Goal: Task Accomplishment & Management: Use online tool/utility

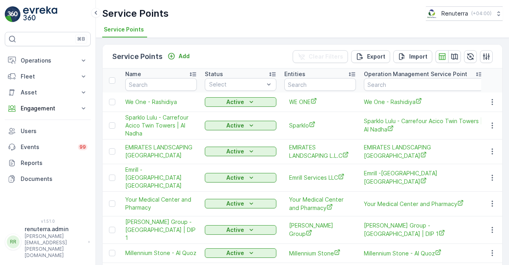
click at [158, 90] on th "Name" at bounding box center [161, 80] width 80 height 24
click at [154, 89] on input "text" at bounding box center [161, 84] width 72 height 13
type input "deco"
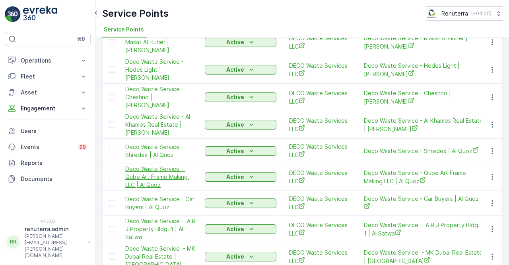
scroll to position [438, 0]
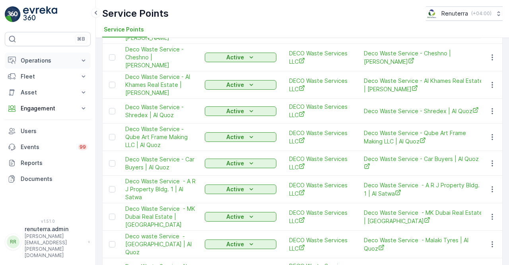
click at [37, 64] on p "Operations" at bounding box center [48, 60] width 54 height 8
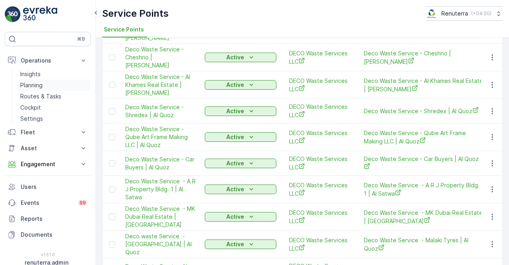
click at [37, 87] on p "Planning" at bounding box center [31, 85] width 22 height 8
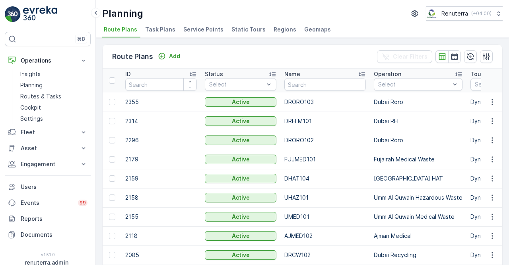
click at [191, 34] on li "Service Points" at bounding box center [204, 31] width 45 height 14
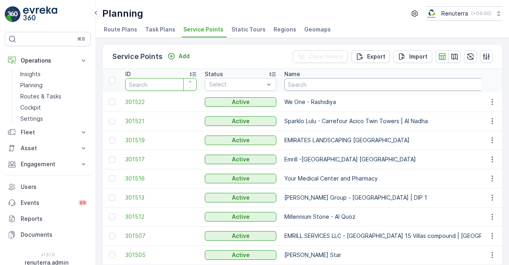
click at [314, 81] on input "text" at bounding box center [400, 84] width 233 height 13
type input "deco"
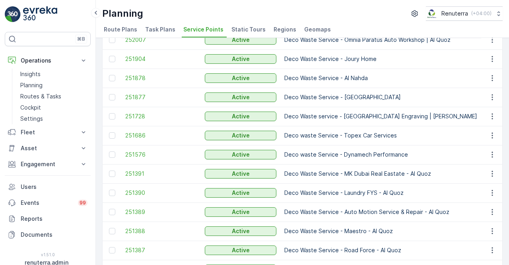
scroll to position [636, 0]
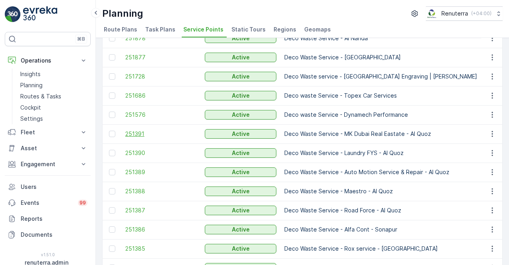
click at [131, 133] on span "251391" at bounding box center [161, 134] width 72 height 8
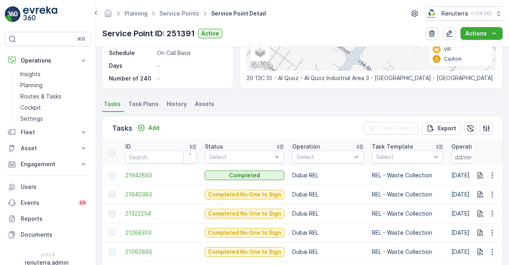
scroll to position [74, 0]
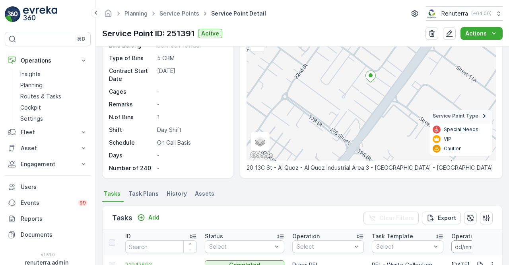
click at [457, 246] on input at bounding box center [478, 246] width 54 height 13
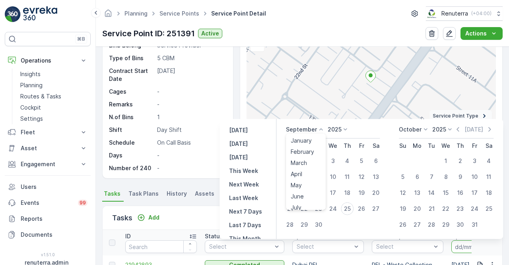
click at [321, 130] on icon at bounding box center [321, 129] width 8 height 8
click at [309, 179] on span "August" at bounding box center [300, 179] width 19 height 8
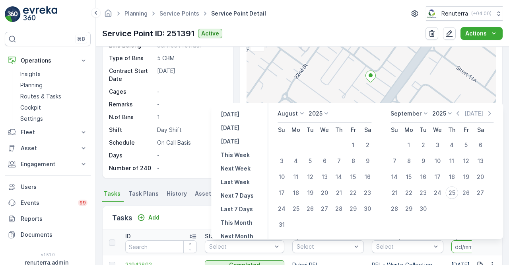
drag, startPoint x: 357, startPoint y: 144, endPoint x: 350, endPoint y: 154, distance: 12.4
click at [357, 144] on div "1" at bounding box center [353, 144] width 13 height 13
type input "01.08.2025"
click at [286, 224] on div "31" at bounding box center [281, 224] width 13 height 13
type input "31.08.2025"
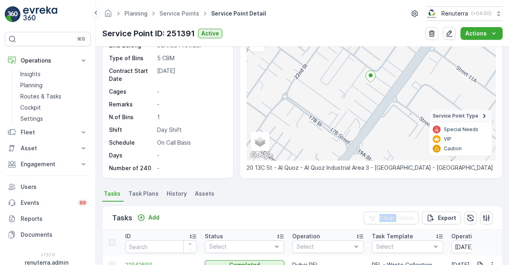
click at [286, 224] on div "Tasks Add Clear Filters Export" at bounding box center [303, 218] width 400 height 24
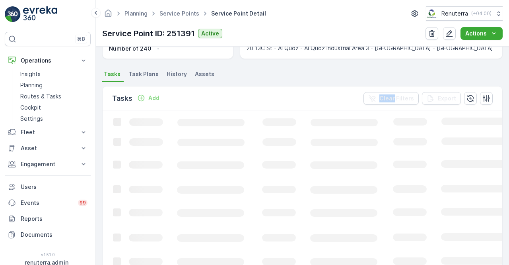
scroll to position [185, 0]
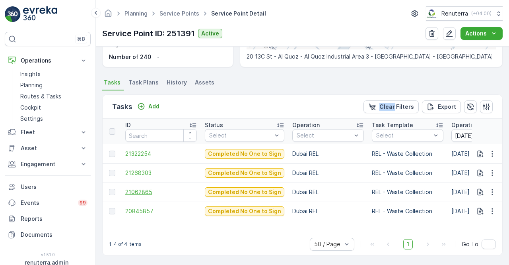
click at [141, 191] on span "21062865" at bounding box center [161, 192] width 72 height 8
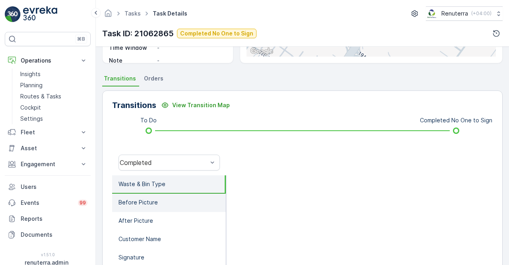
scroll to position [159, 0]
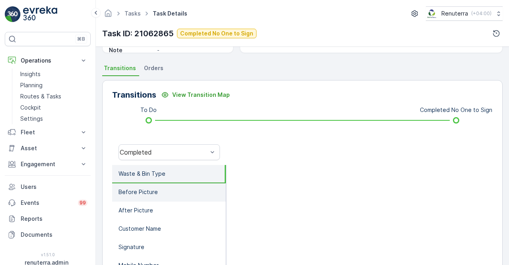
click at [157, 194] on li "Before Picture" at bounding box center [169, 192] width 114 height 18
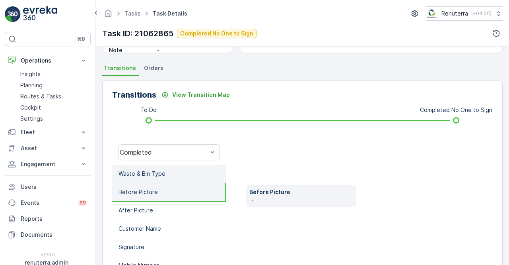
click at [159, 176] on p "Waste & Bin Type" at bounding box center [142, 173] width 47 height 8
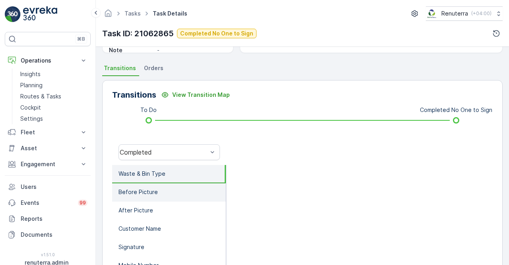
click at [165, 190] on li "Before Picture" at bounding box center [169, 192] width 114 height 18
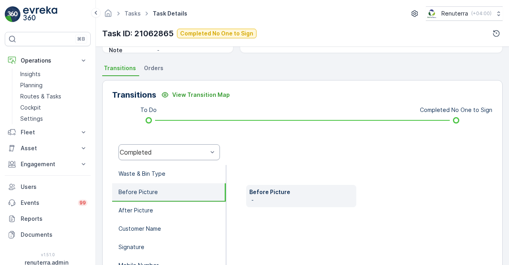
drag, startPoint x: 169, startPoint y: 160, endPoint x: 191, endPoint y: 152, distance: 22.6
click at [169, 159] on div "Completed" at bounding box center [169, 151] width 114 height 25
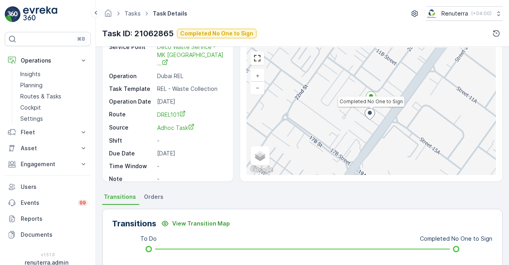
scroll to position [80, 0]
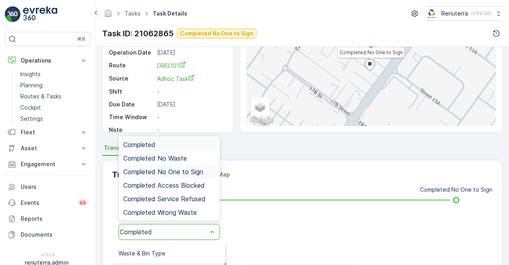
click at [167, 172] on span "Completed No One to Sign" at bounding box center [163, 171] width 80 height 7
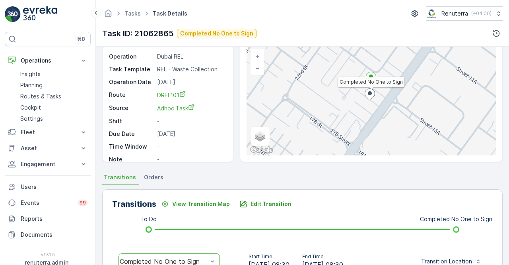
scroll to position [50, 0]
click at [260, 203] on p "Edit Transition" at bounding box center [271, 204] width 41 height 8
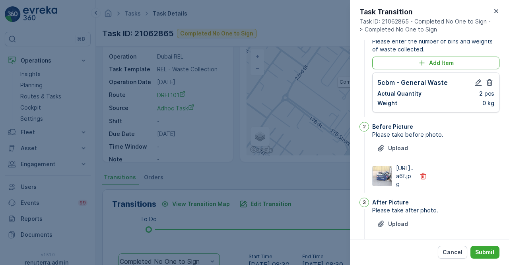
scroll to position [0, 0]
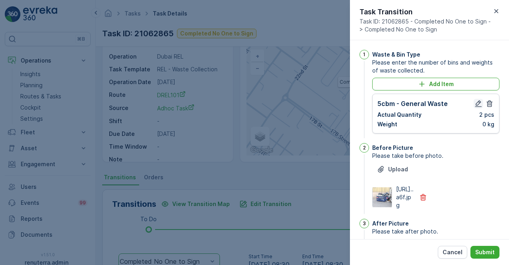
click at [478, 102] on icon "button" at bounding box center [478, 103] width 7 height 7
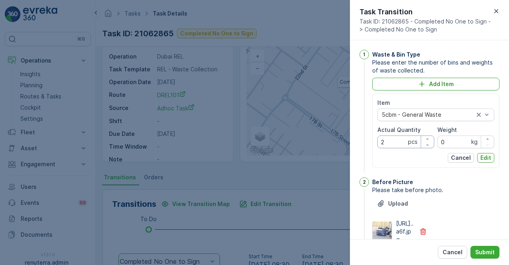
click at [392, 141] on Quantity "2" at bounding box center [406, 141] width 57 height 13
type Quantity "1"
click at [485, 254] on button "Submit" at bounding box center [485, 251] width 29 height 13
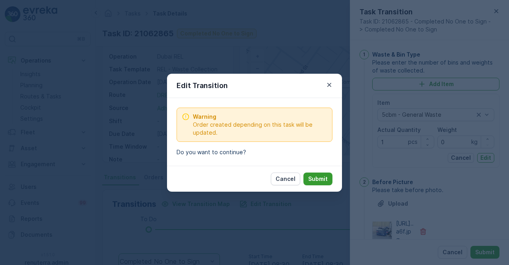
click at [325, 181] on p "Submit" at bounding box center [317, 179] width 19 height 8
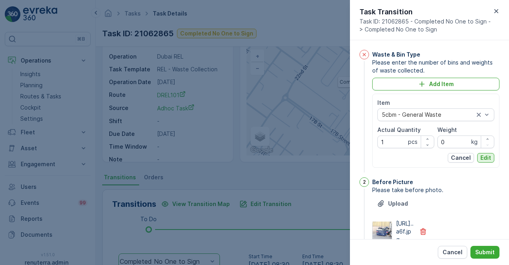
click at [479, 158] on button "Edit" at bounding box center [485, 158] width 17 height 10
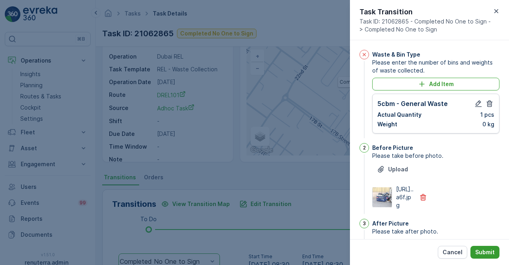
click at [483, 253] on p "Submit" at bounding box center [484, 252] width 19 height 8
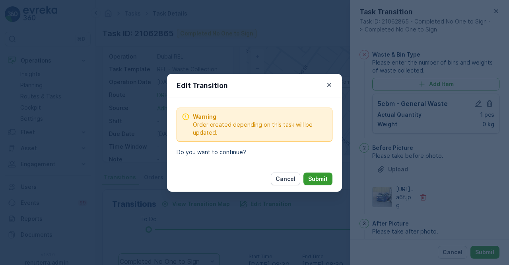
click at [321, 179] on p "Submit" at bounding box center [317, 179] width 19 height 8
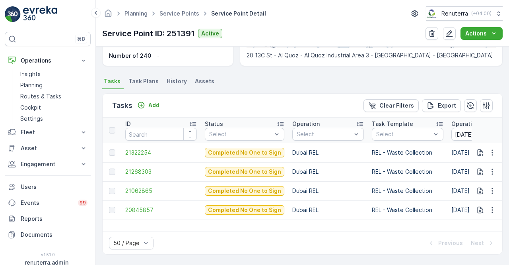
scroll to position [185, 0]
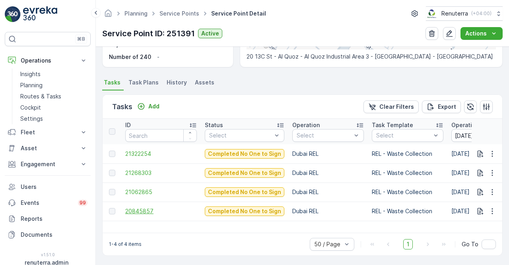
click at [136, 212] on span "20845857" at bounding box center [161, 211] width 72 height 8
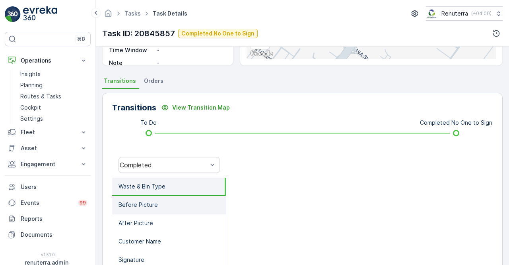
scroll to position [159, 0]
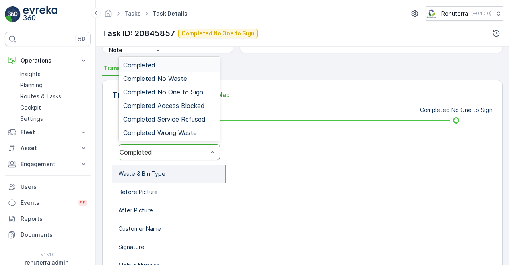
click at [189, 158] on div "Completed" at bounding box center [169, 152] width 101 height 16
click at [170, 92] on span "Completed No One to Sign" at bounding box center [163, 91] width 80 height 7
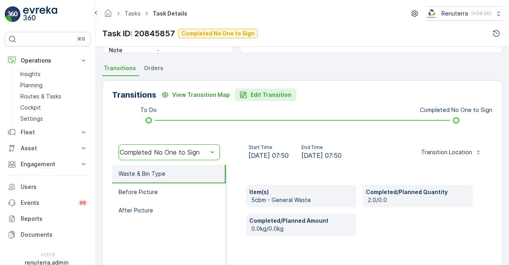
click at [256, 94] on p "Edit Transition" at bounding box center [271, 95] width 41 height 8
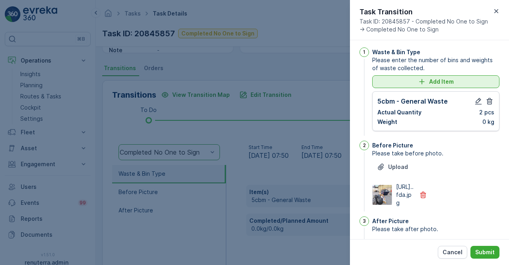
scroll to position [0, 0]
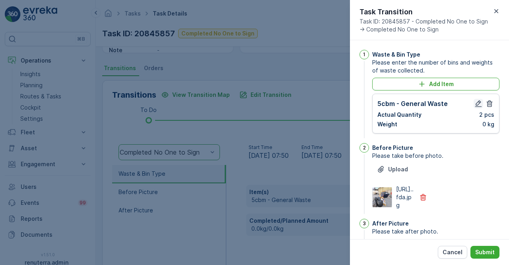
click at [481, 99] on button "button" at bounding box center [479, 104] width 10 height 10
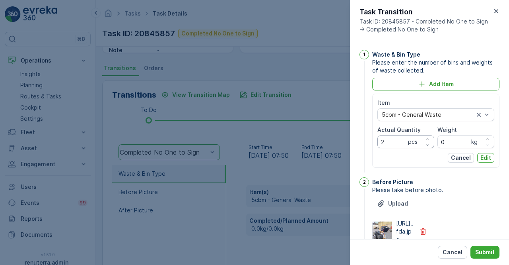
click at [385, 140] on Quantity "2" at bounding box center [406, 141] width 57 height 13
type Quantity "1"
click at [492, 154] on button "Edit" at bounding box center [485, 158] width 17 height 10
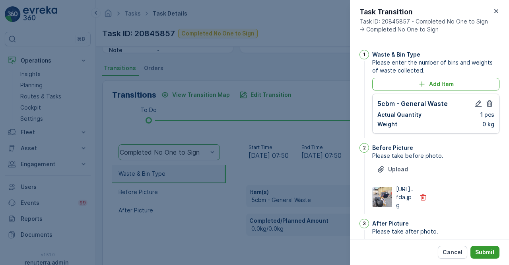
click at [480, 251] on p "Submit" at bounding box center [484, 252] width 19 height 8
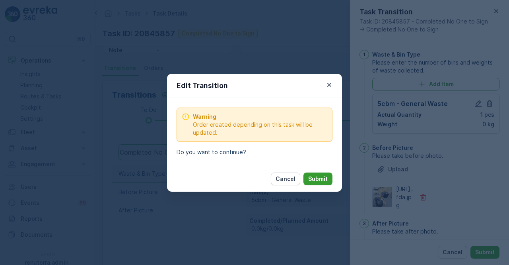
click at [321, 176] on p "Submit" at bounding box center [317, 179] width 19 height 8
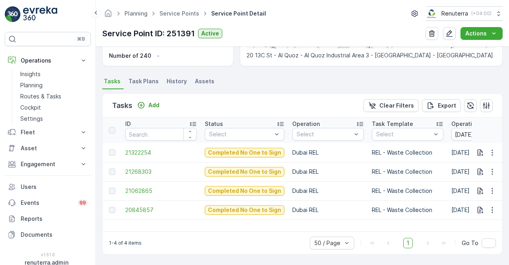
scroll to position [185, 0]
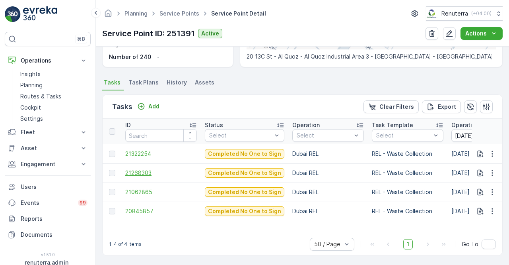
click at [131, 172] on span "21268303" at bounding box center [161, 173] width 72 height 8
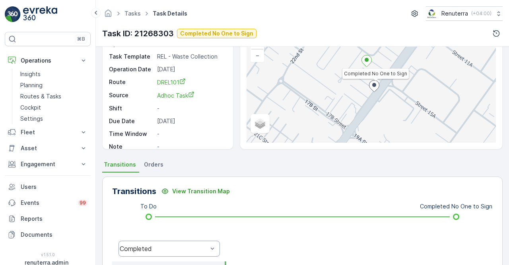
scroll to position [119, 0]
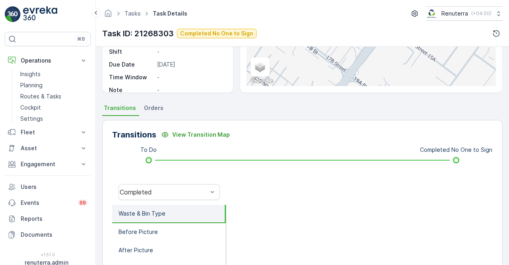
click at [158, 115] on li "Orders" at bounding box center [154, 109] width 24 height 14
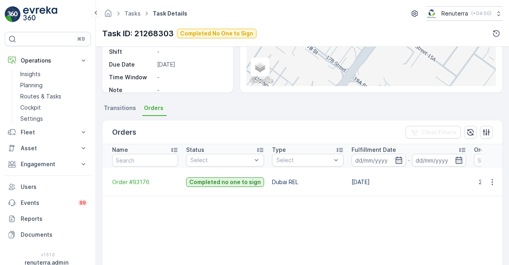
click at [115, 108] on span "Transitions" at bounding box center [120, 108] width 32 height 8
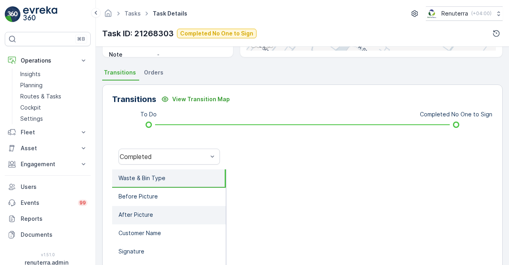
scroll to position [199, 0]
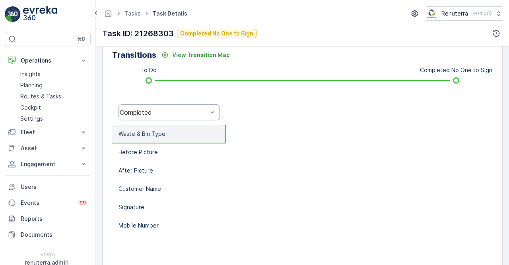
click at [188, 119] on div "Completed" at bounding box center [169, 112] width 101 height 16
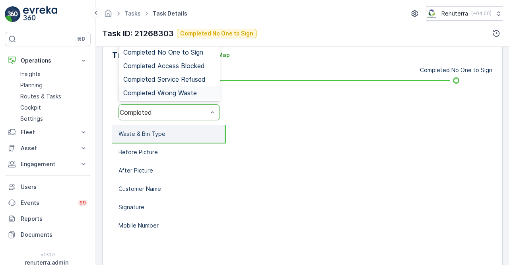
click at [179, 141] on li "Waste & Bin Type" at bounding box center [169, 134] width 114 height 18
click at [179, 51] on span "Completed No One to Sign" at bounding box center [163, 52] width 80 height 7
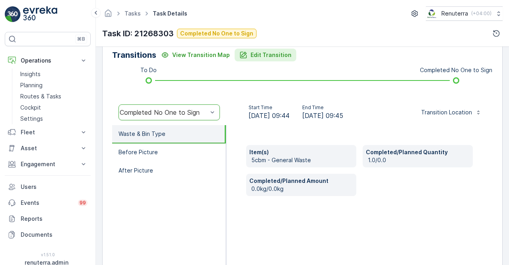
click at [251, 54] on p "Edit Transition" at bounding box center [271, 55] width 41 height 8
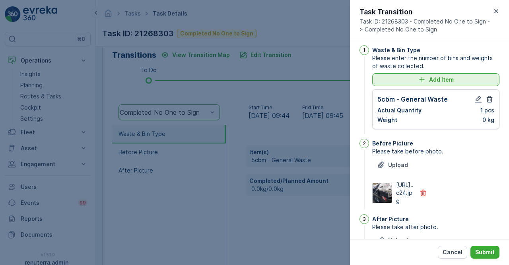
scroll to position [0, 0]
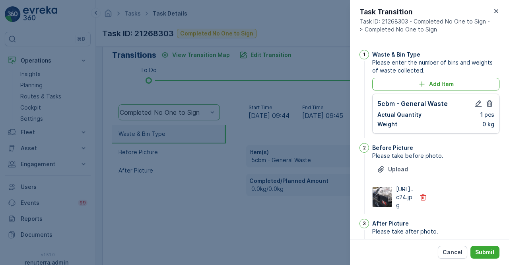
click at [290, 67] on div at bounding box center [254, 132] width 509 height 265
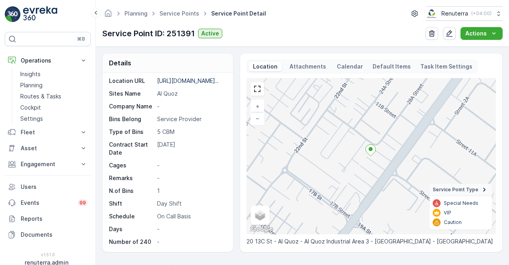
scroll to position [185, 0]
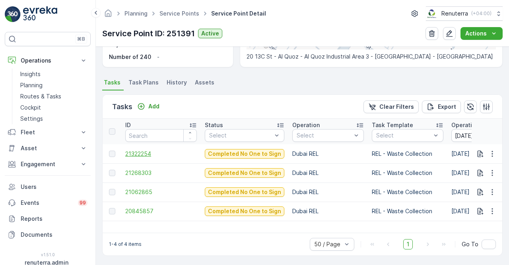
click at [133, 155] on span "21322254" at bounding box center [161, 154] width 72 height 8
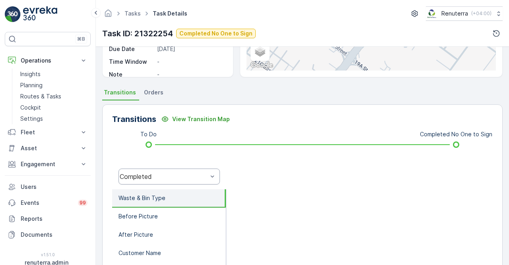
scroll to position [159, 0]
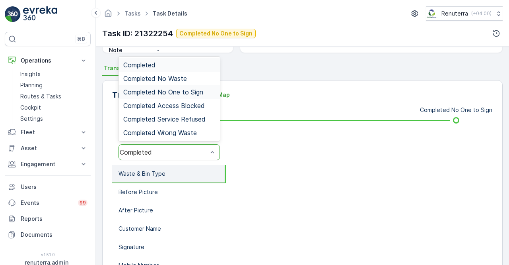
click at [181, 93] on span "Completed No One to Sign" at bounding box center [163, 91] width 80 height 7
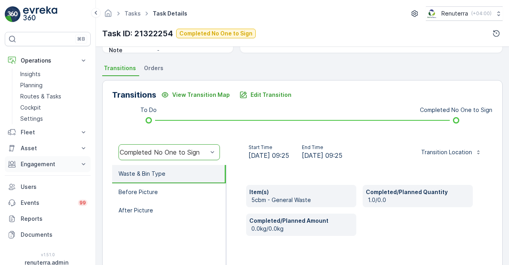
click at [82, 165] on icon at bounding box center [84, 164] width 8 height 8
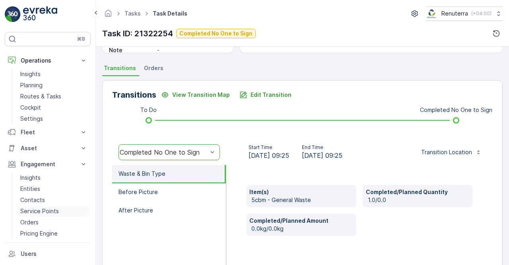
click at [45, 205] on link "Service Points" at bounding box center [54, 210] width 74 height 11
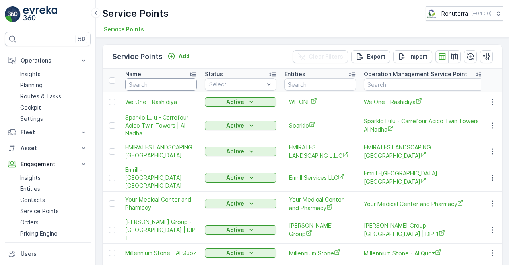
click at [153, 88] on input "text" at bounding box center [161, 84] width 72 height 13
type input "deco"
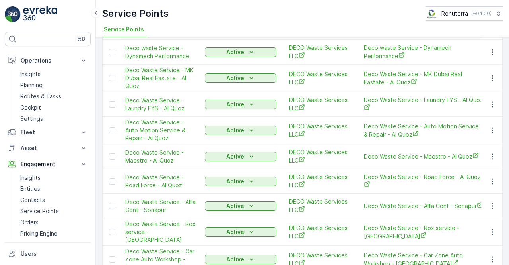
scroll to position [761, 0]
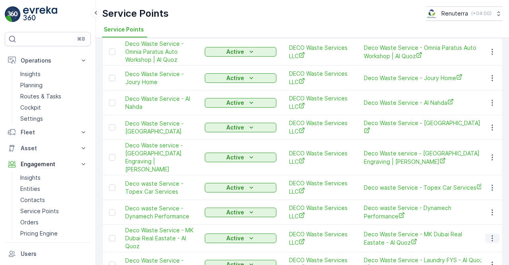
click at [493, 234] on icon "button" at bounding box center [492, 238] width 8 height 8
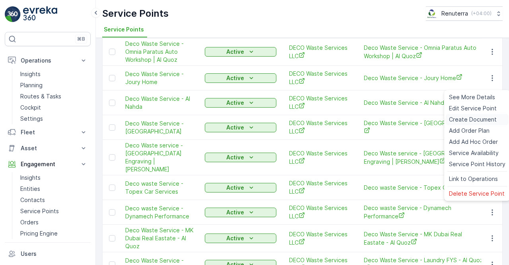
click at [456, 121] on span "Create Document" at bounding box center [473, 119] width 48 height 8
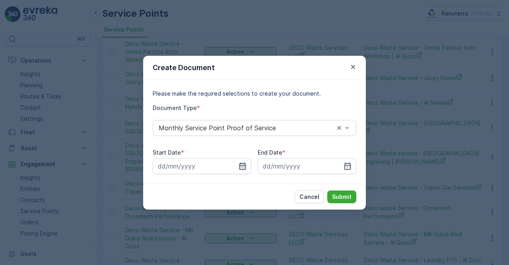
click at [239, 165] on icon "button" at bounding box center [242, 165] width 7 height 7
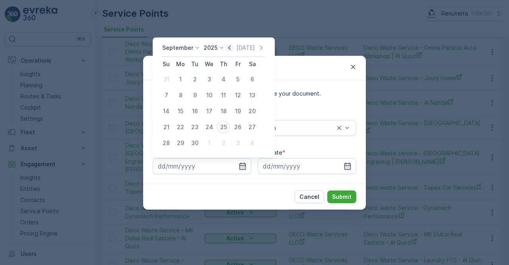
click at [227, 48] on icon "button" at bounding box center [230, 48] width 8 height 8
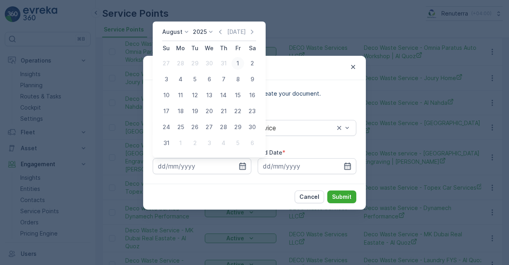
click at [237, 65] on div "1" at bounding box center [238, 63] width 13 height 13
type input "01.08.2025"
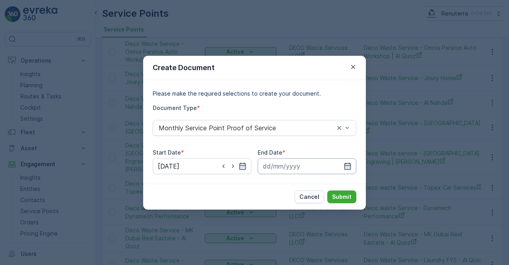
click at [348, 162] on icon "button" at bounding box center [348, 166] width 8 height 8
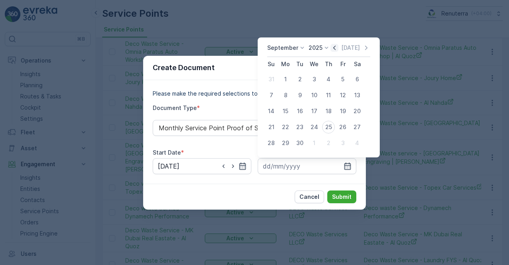
click at [334, 47] on icon "button" at bounding box center [335, 48] width 8 height 8
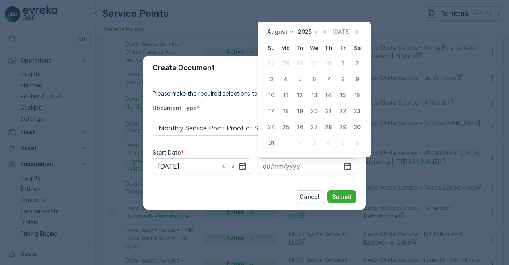
click at [271, 144] on div "31" at bounding box center [271, 142] width 13 height 13
type input "31.08.2025"
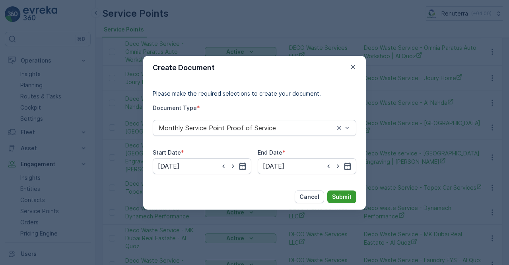
click at [342, 198] on p "Submit" at bounding box center [341, 197] width 19 height 8
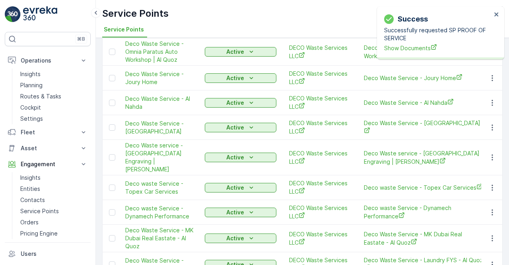
click at [417, 53] on div "Success Successfully requested SP PROOF OF SERVICE Show Documents" at bounding box center [438, 32] width 112 height 43
click at [414, 49] on span "Show Documents" at bounding box center [437, 48] width 107 height 8
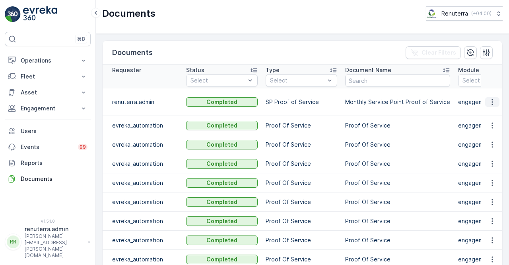
click at [491, 102] on icon "button" at bounding box center [492, 102] width 8 height 8
click at [486, 112] on span "See Details" at bounding box center [495, 114] width 31 height 8
